Goal: Transaction & Acquisition: Purchase product/service

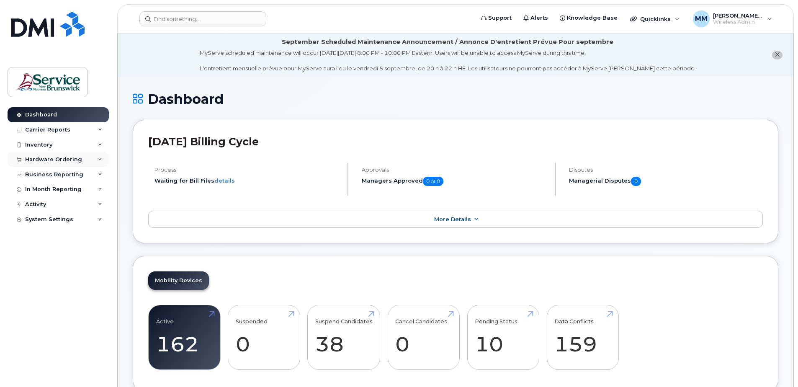
click at [49, 160] on div "Hardware Ordering" at bounding box center [53, 159] width 57 height 7
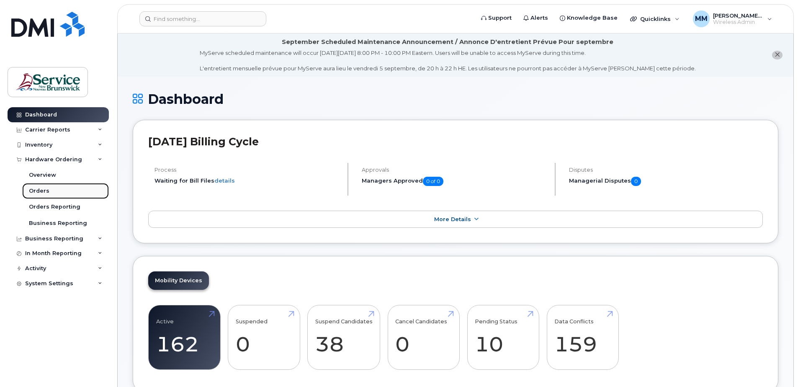
click at [48, 190] on link "Orders" at bounding box center [65, 191] width 87 height 16
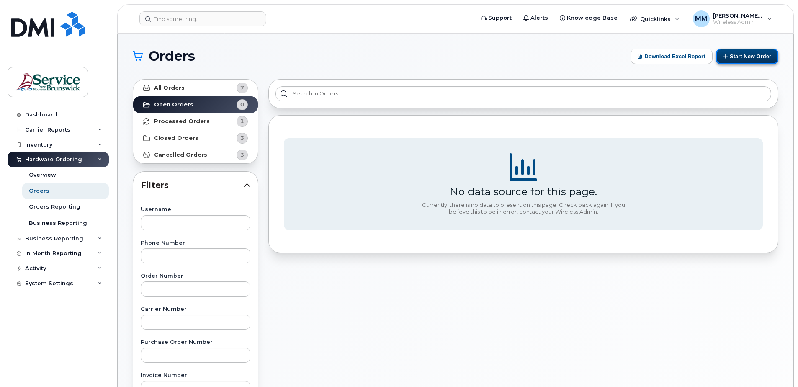
click at [744, 59] on button "Start New Order" at bounding box center [747, 56] width 62 height 15
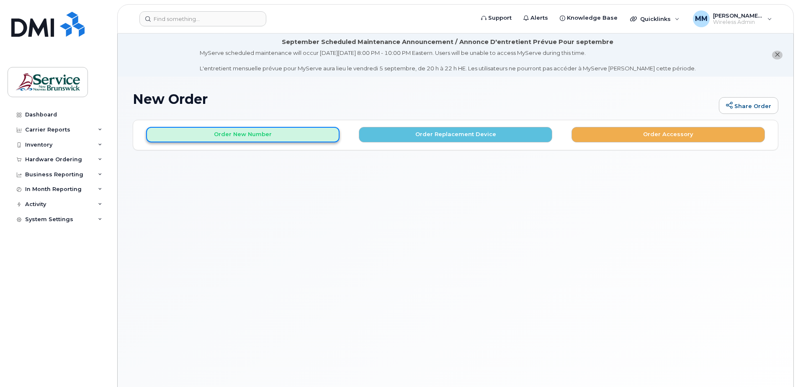
click at [313, 136] on button "Order New Number" at bounding box center [242, 134] width 193 height 15
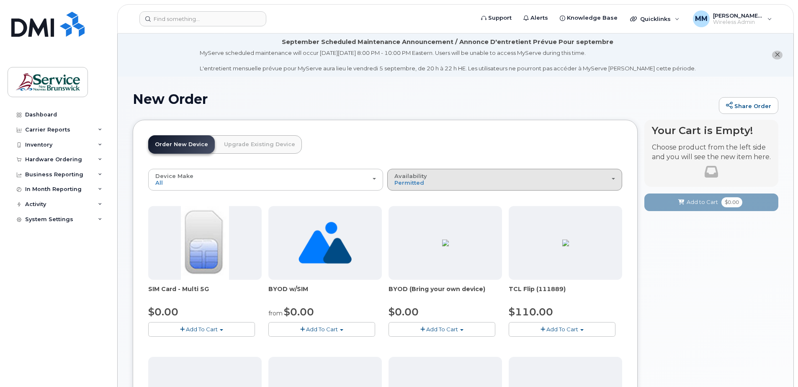
click at [606, 188] on button "Availability Permitted All" at bounding box center [504, 180] width 235 height 22
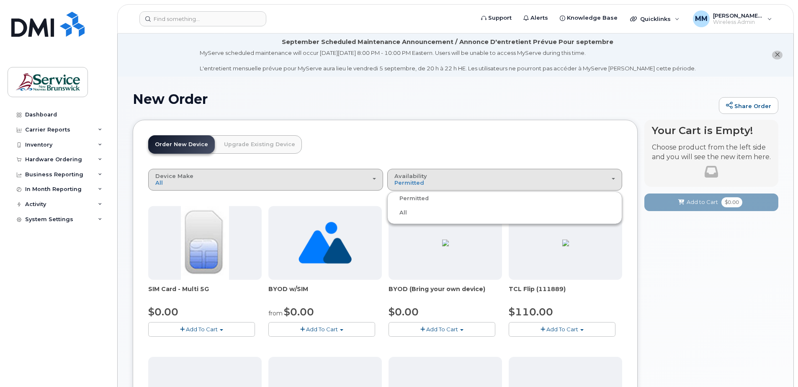
click at [338, 175] on div "Device Make All Aircard Android Cell Phone iPhone Tablet Unknown" at bounding box center [265, 179] width 221 height 13
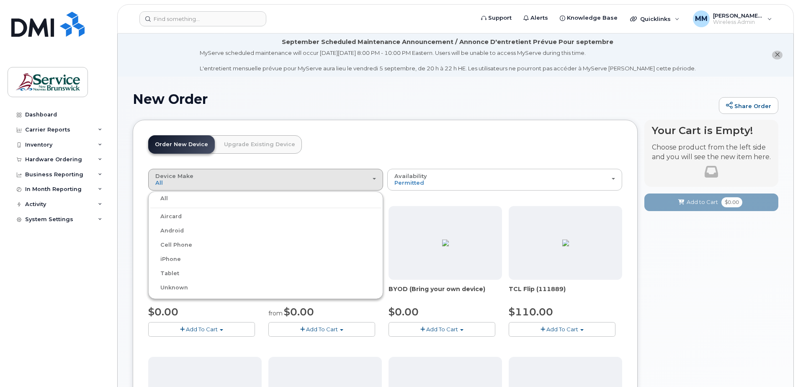
click at [164, 258] on label "iPhone" at bounding box center [165, 259] width 31 height 10
click at [0, 0] on input "iPhone" at bounding box center [0, 0] width 0 height 0
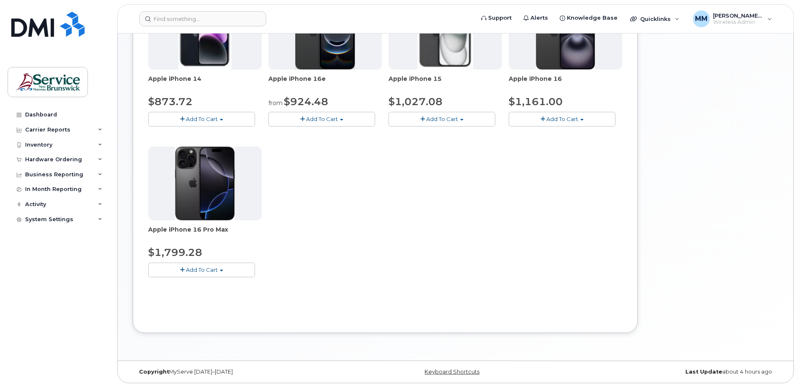
scroll to position [211, 0]
click at [204, 281] on div "Apple iPhone 14 $873.72 Add To Cart Model Midnight 128 GB is available $873.72 …" at bounding box center [385, 142] width 474 height 295
click at [210, 273] on button "Add To Cart" at bounding box center [201, 269] width 107 height 15
click at [307, 230] on div "Apple iPhone 14 $873.72 Add To Cart Model Midnight 128 GB is available $873.72 …" at bounding box center [385, 142] width 474 height 295
